Goal: Task Accomplishment & Management: Complete application form

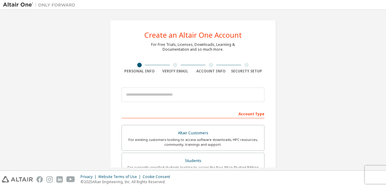
scroll to position [19, 0]
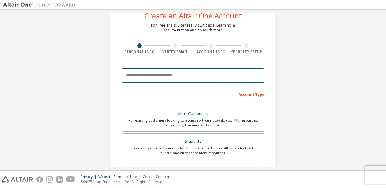
click at [187, 74] on input "email" at bounding box center [193, 75] width 143 height 14
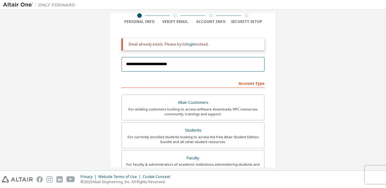
scroll to position [50, 0]
type input "**********"
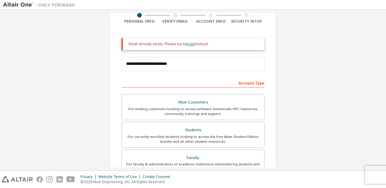
click at [191, 45] on link "login" at bounding box center [190, 43] width 9 height 5
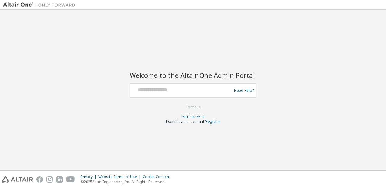
click at [162, 93] on div at bounding box center [181, 90] width 99 height 11
